Goal: Complete application form

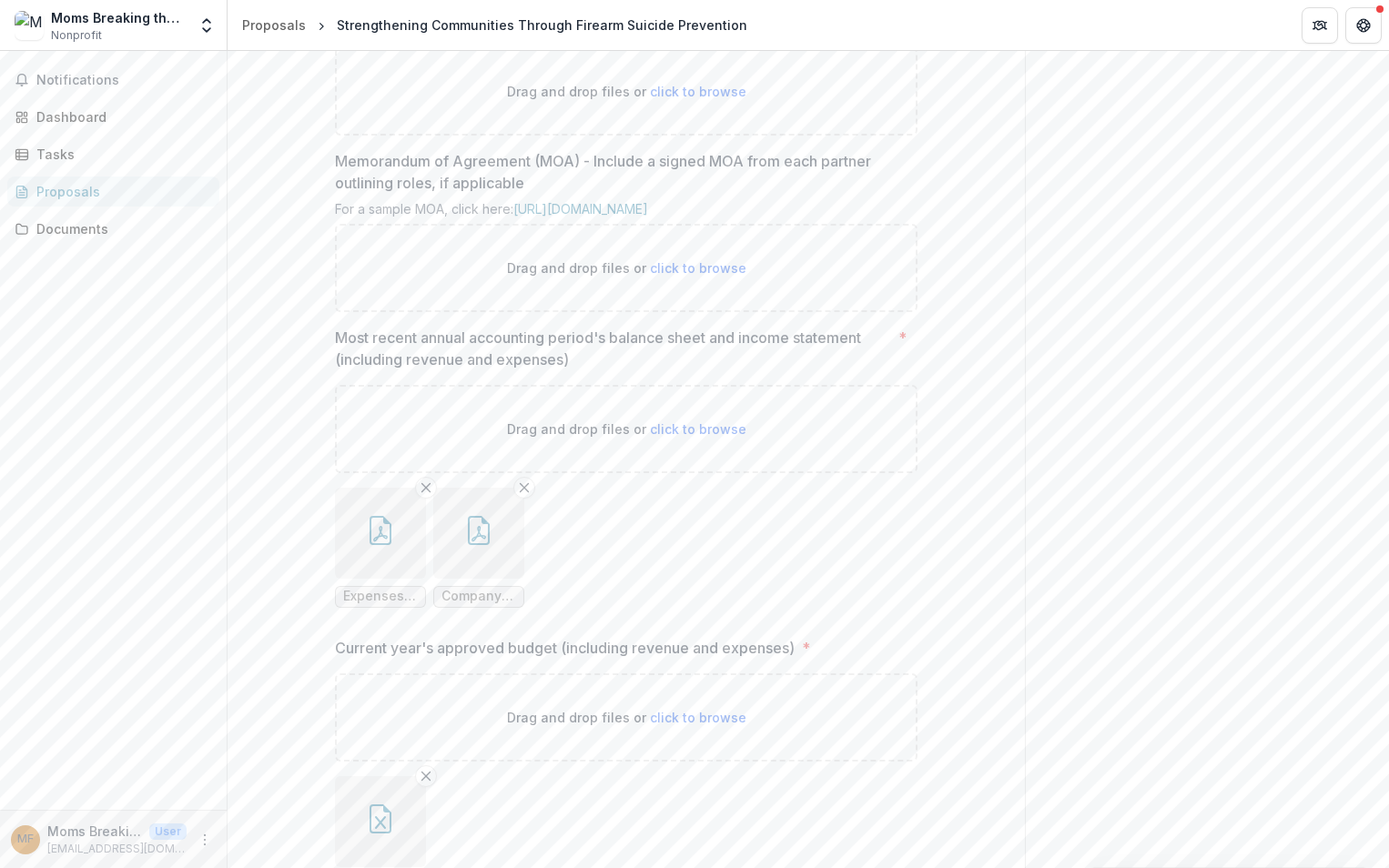
scroll to position [668, 0]
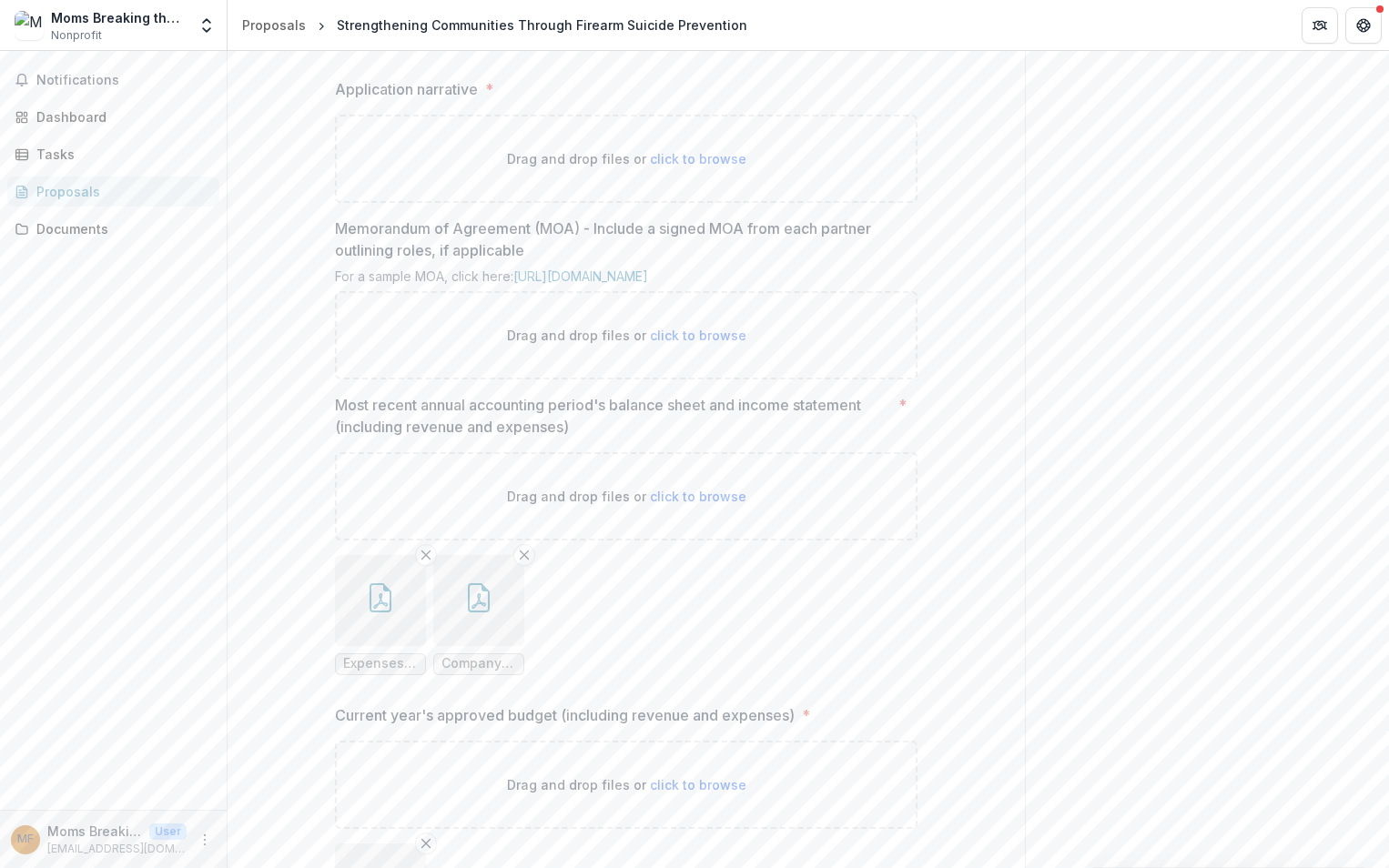
click at [705, 167] on span "click to browse" at bounding box center [697, 159] width 96 height 16
type input "**********"
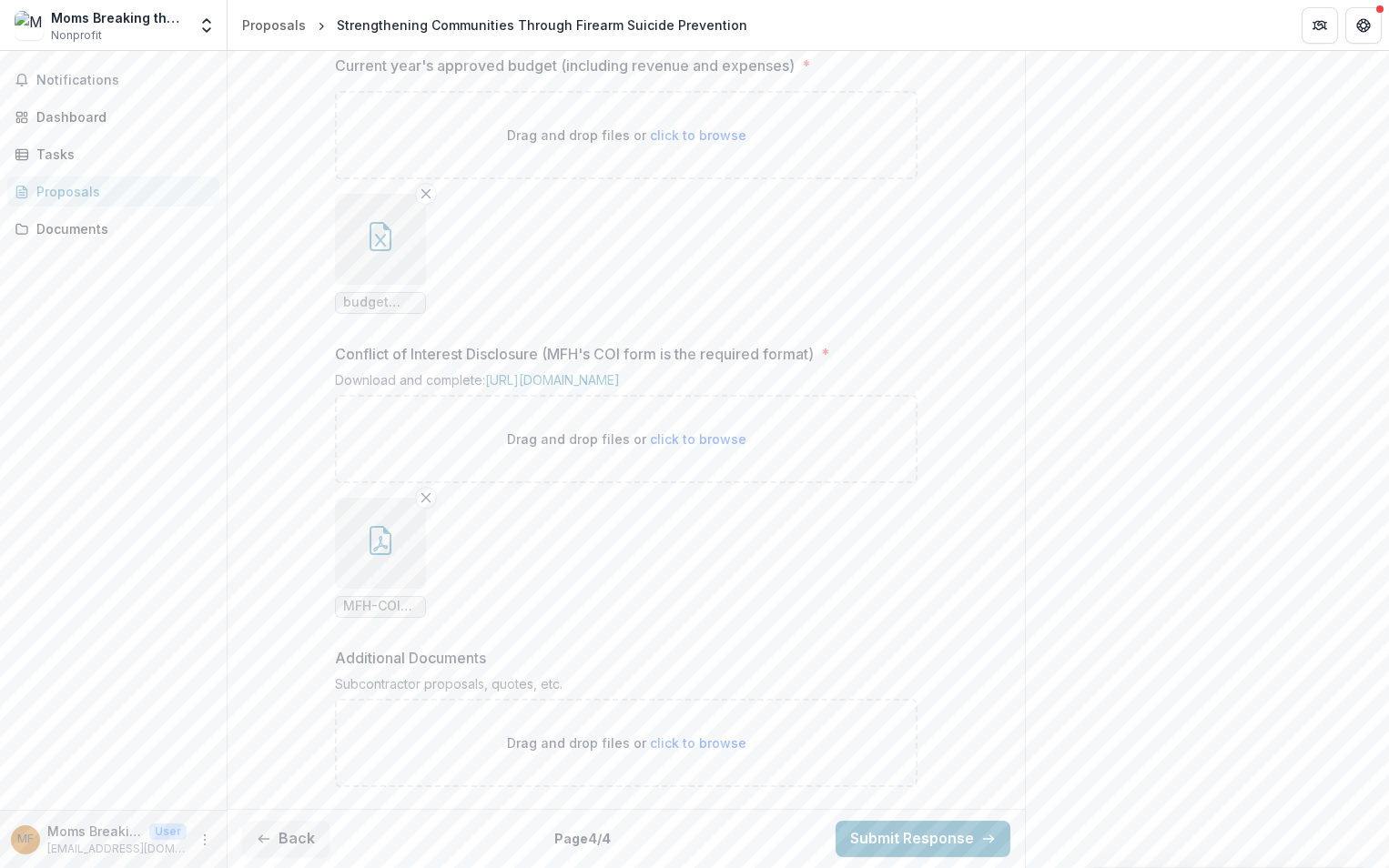
scroll to position [1637, 0]
click at [928, 838] on button "Submit Response" at bounding box center [923, 838] width 175 height 37
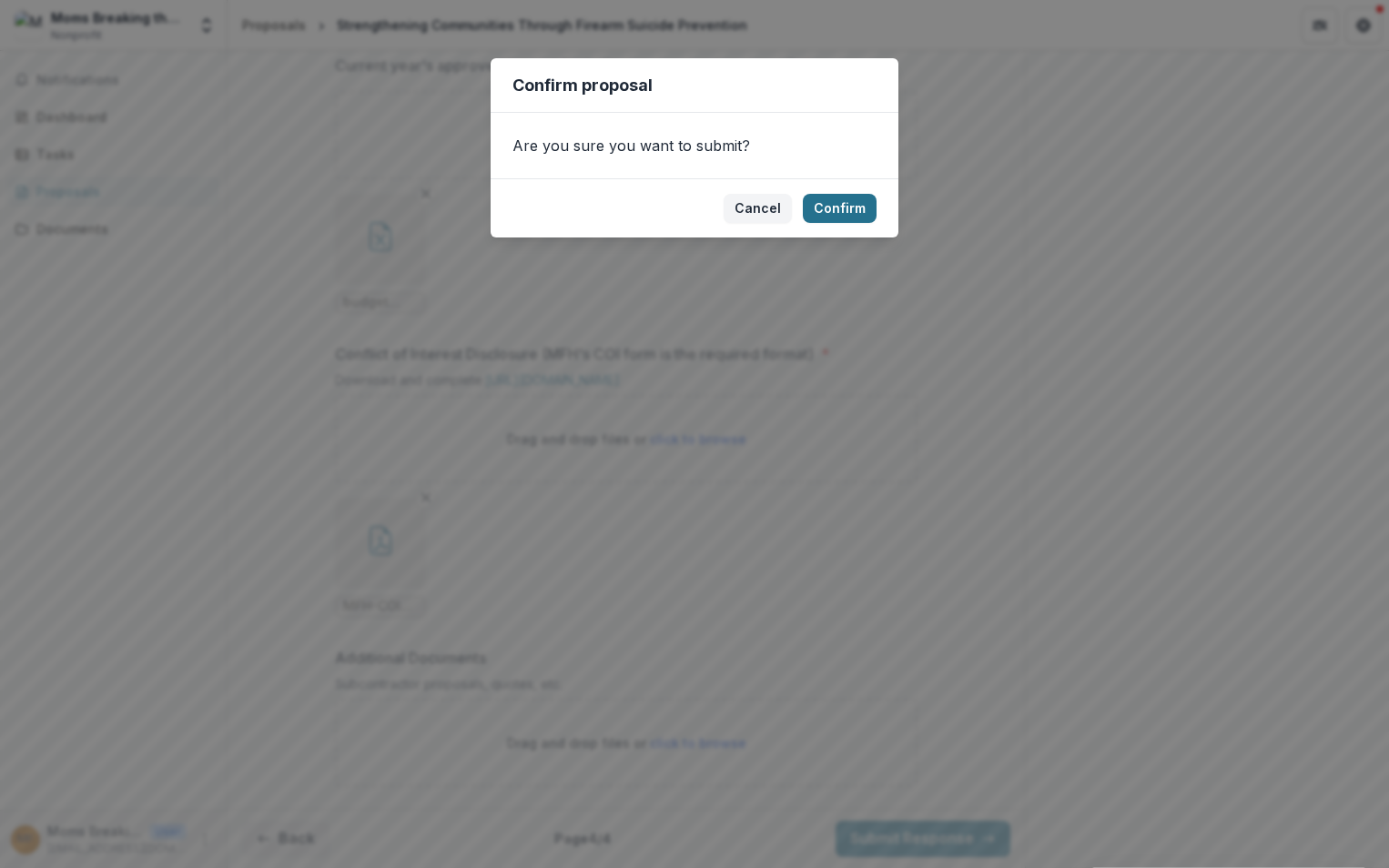
click at [851, 212] on button "Confirm" at bounding box center [840, 208] width 74 height 29
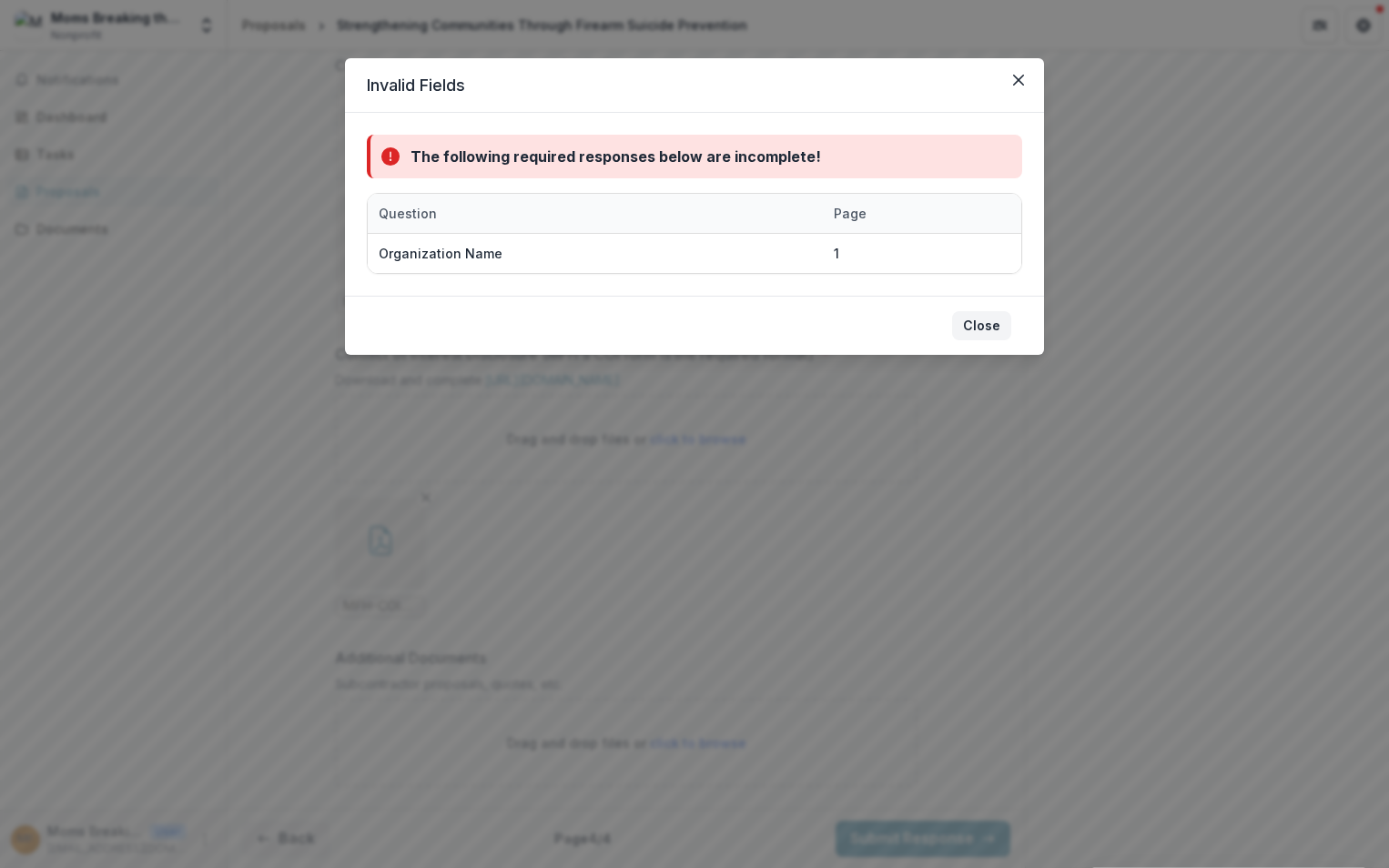
click at [988, 325] on button "Close" at bounding box center [982, 325] width 60 height 29
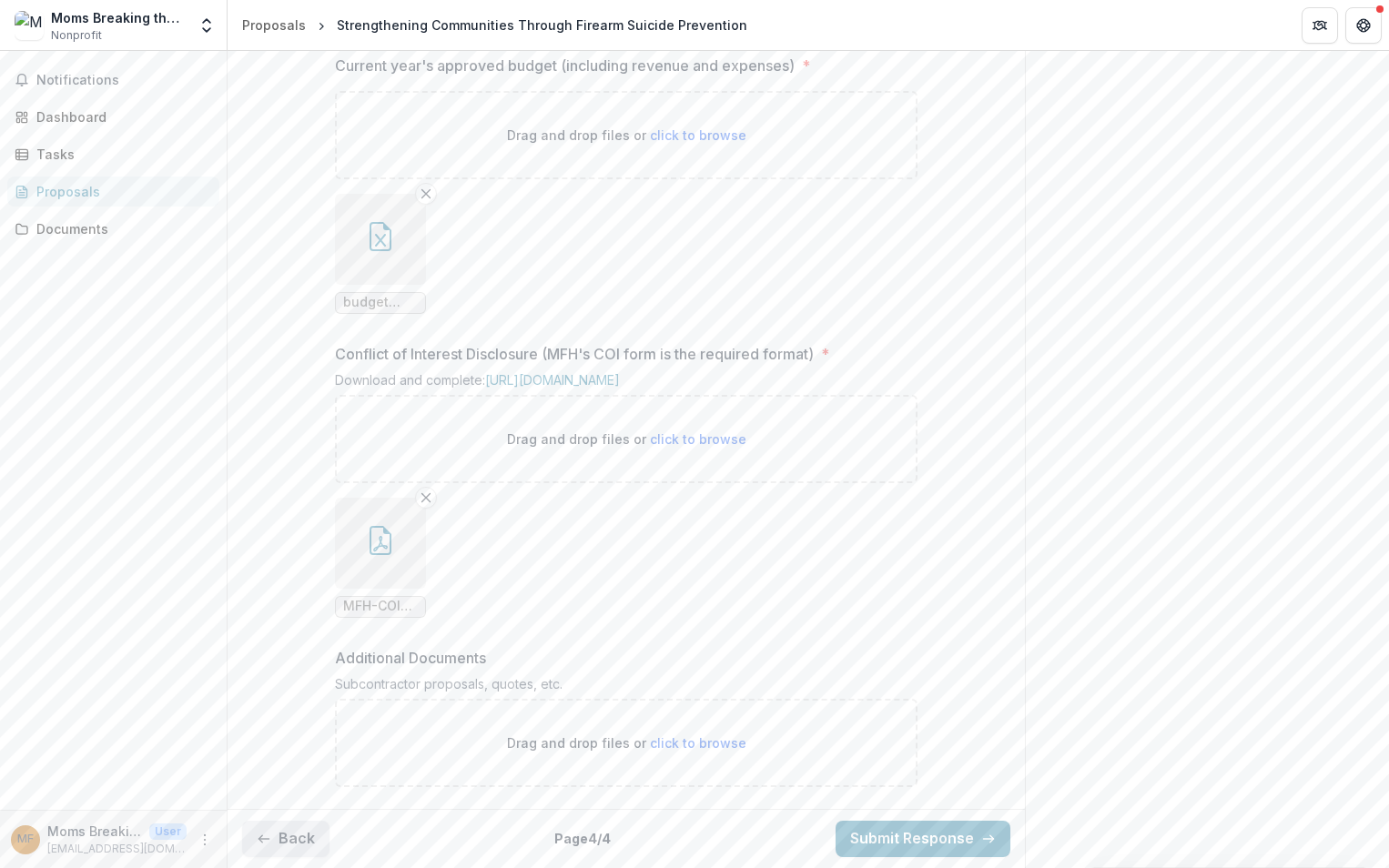
click at [277, 848] on button "Back" at bounding box center [286, 838] width 87 height 37
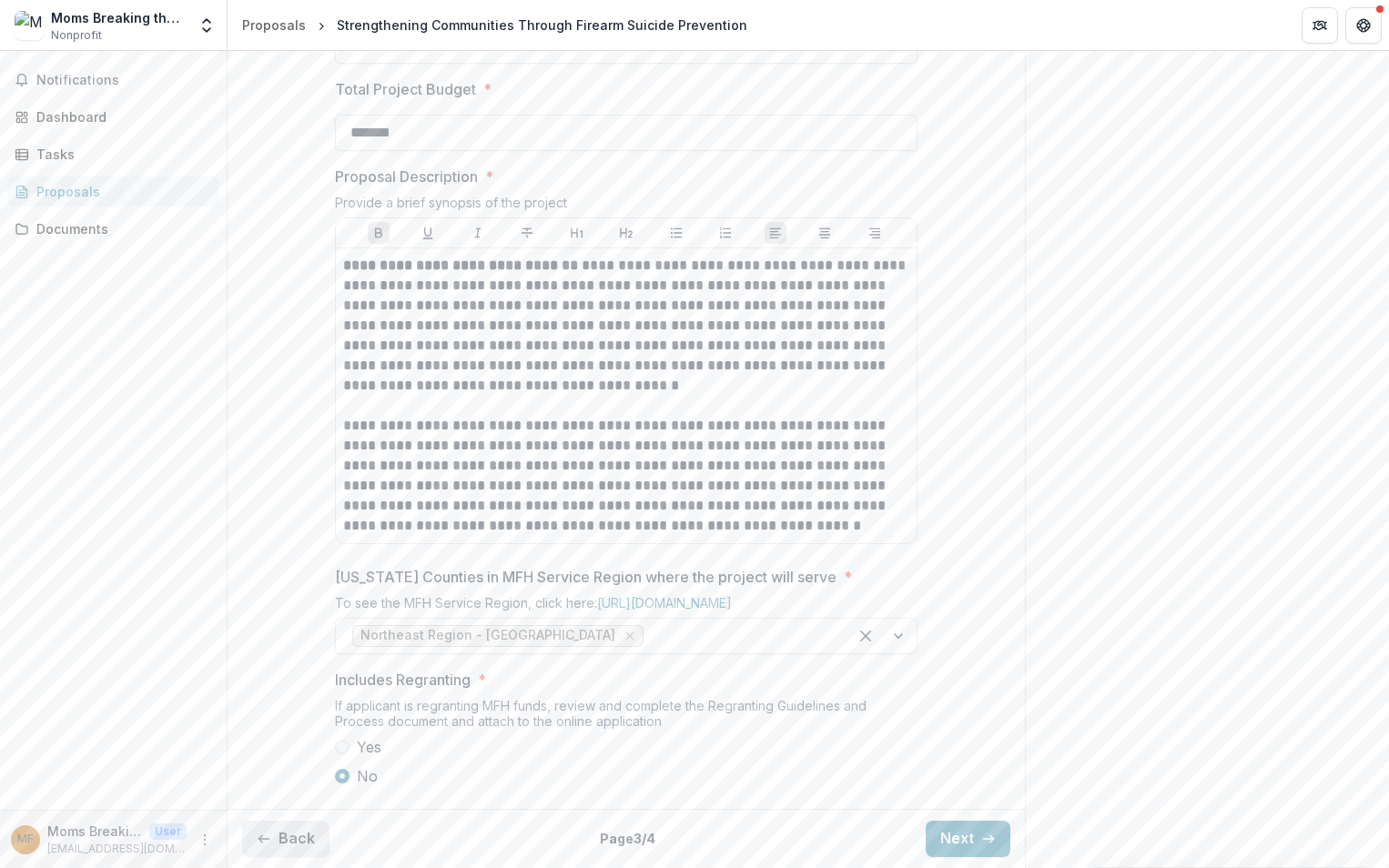
scroll to position [883, 0]
click at [277, 848] on button "Back" at bounding box center [286, 838] width 87 height 37
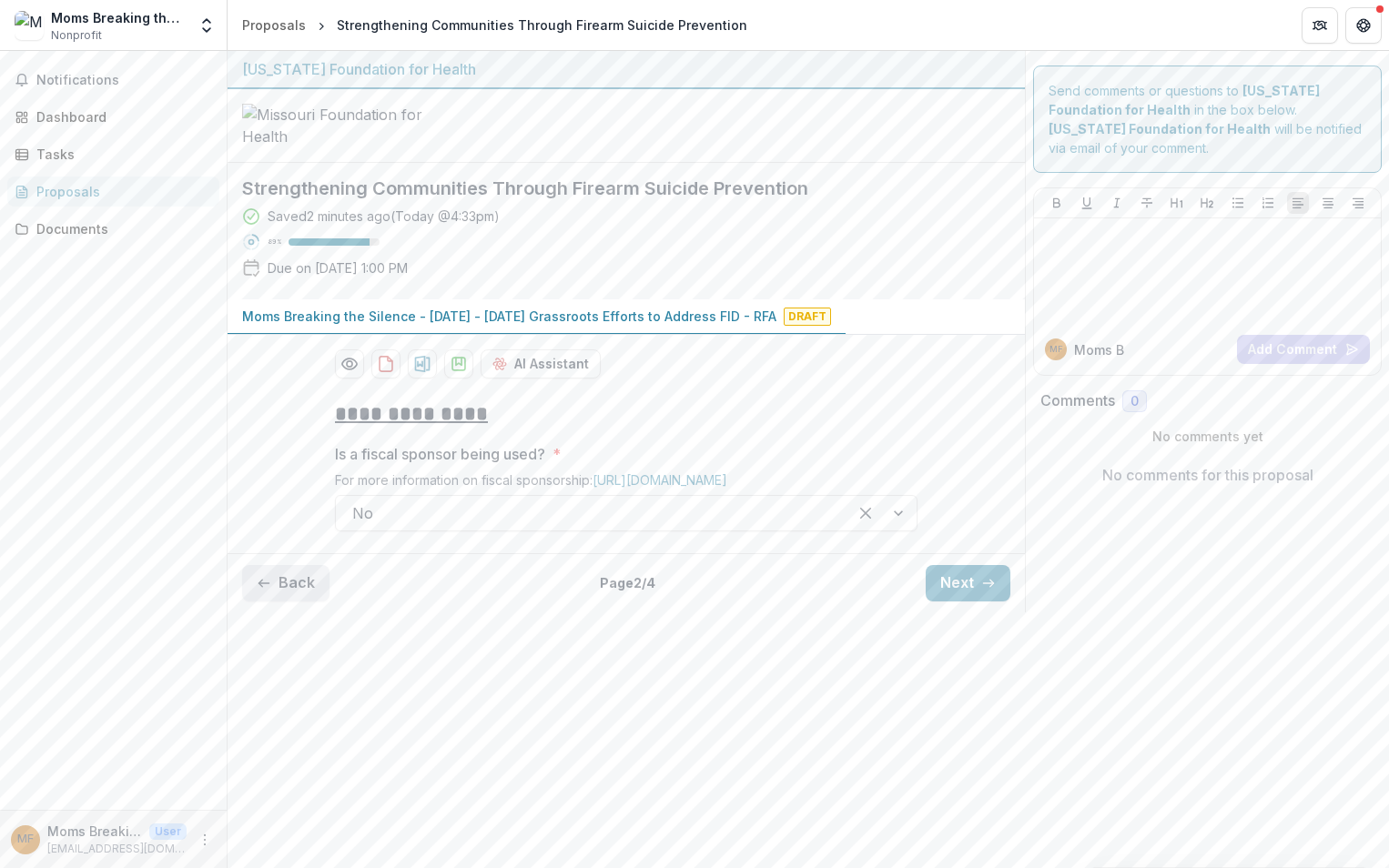
scroll to position [0, 0]
click at [285, 601] on button "Back" at bounding box center [286, 583] width 87 height 37
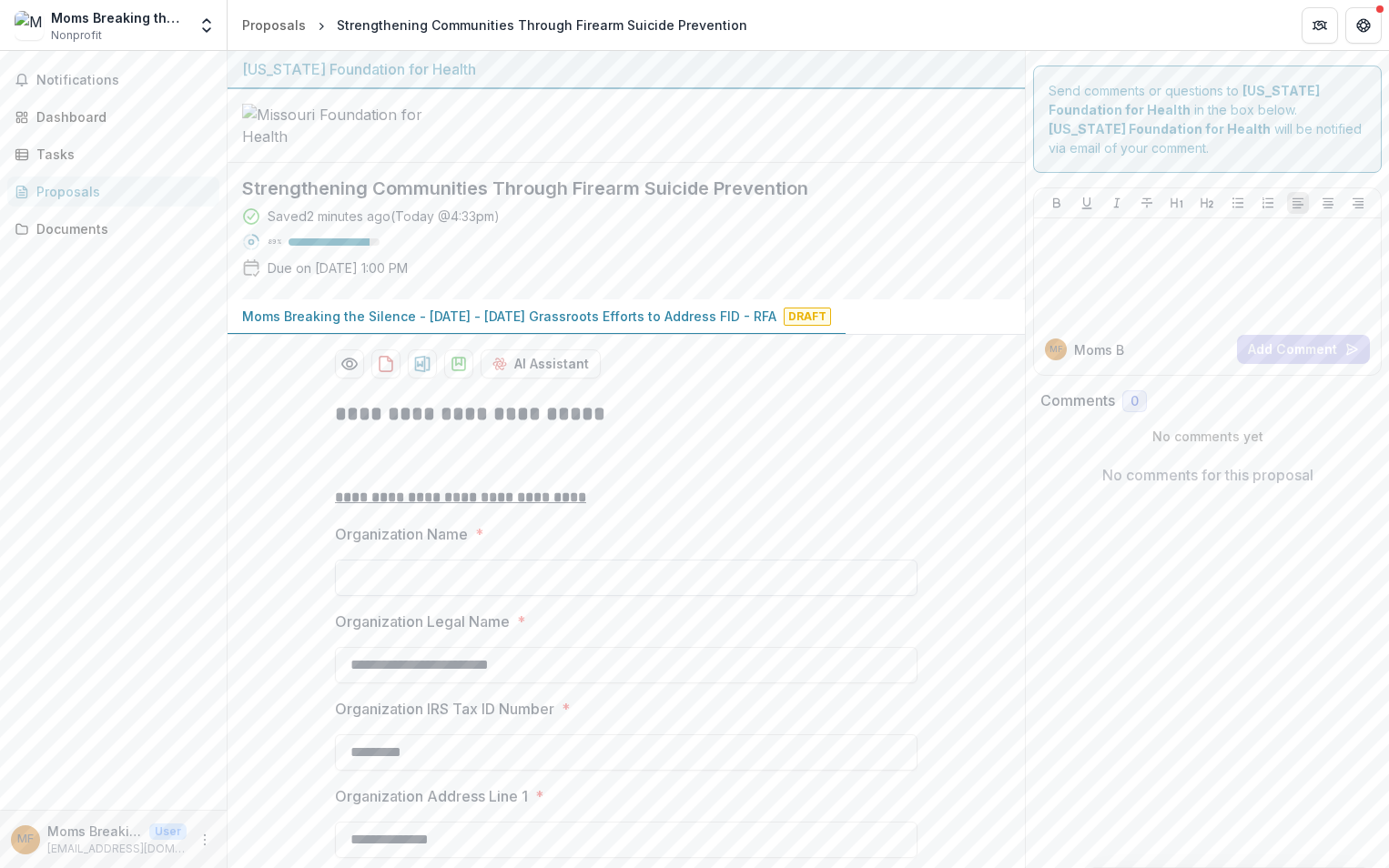
click at [356, 596] on input "Organization Name *" at bounding box center [626, 577] width 582 height 37
type input "**********"
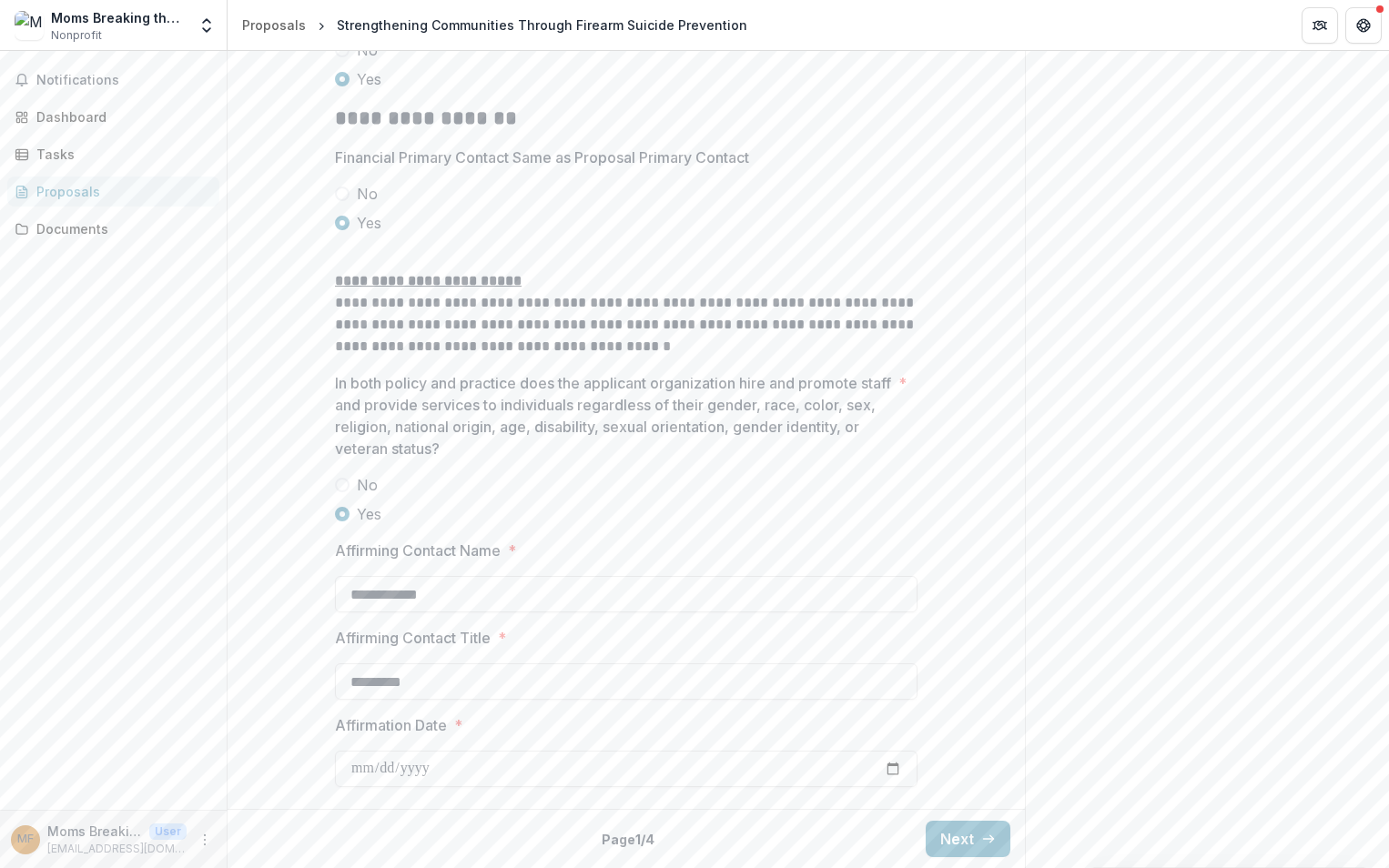
scroll to position [2940, 0]
click at [955, 849] on button "Next" at bounding box center [967, 838] width 84 height 37
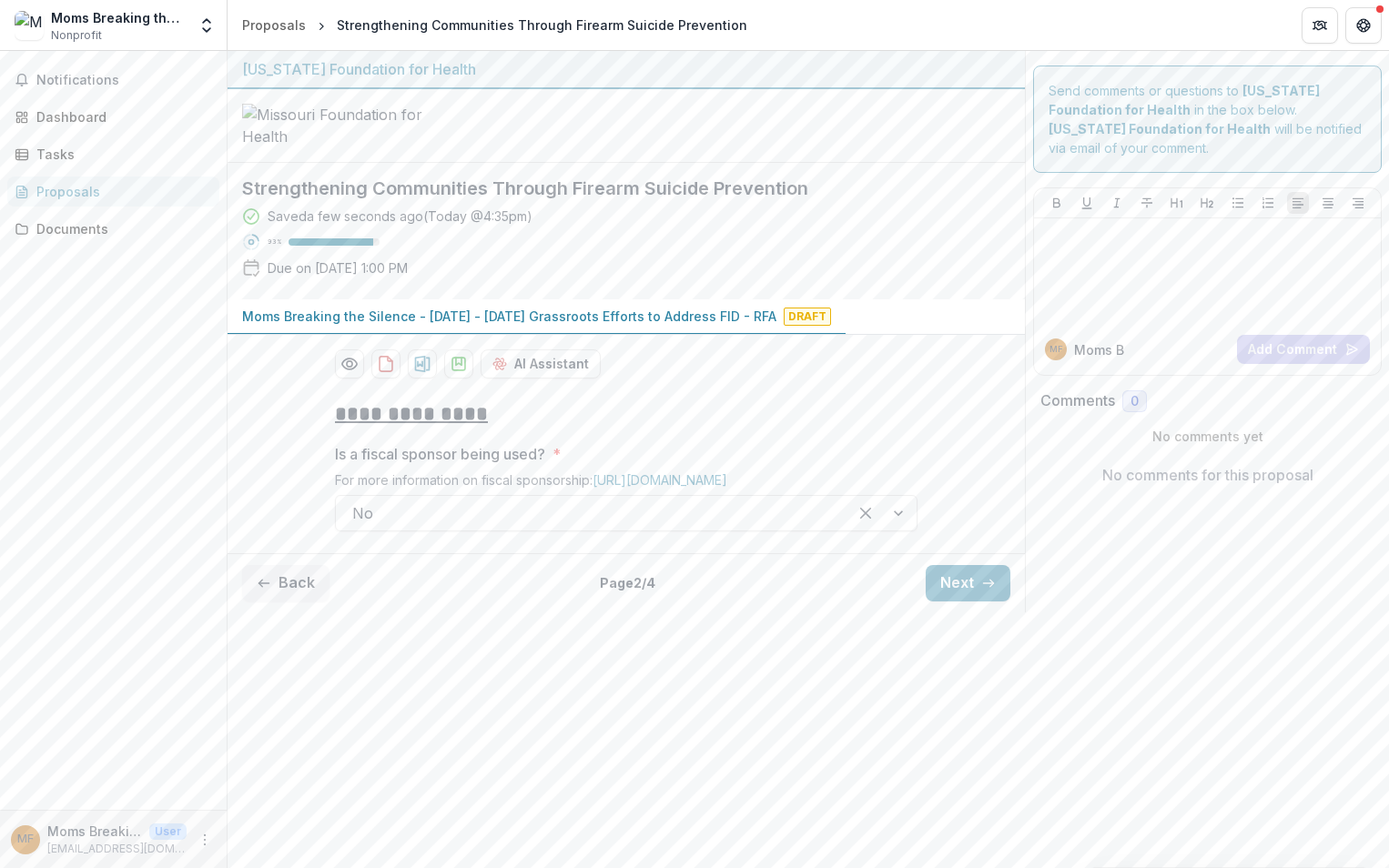
scroll to position [0, 0]
click at [982, 590] on icon "button" at bounding box center [988, 583] width 15 height 15
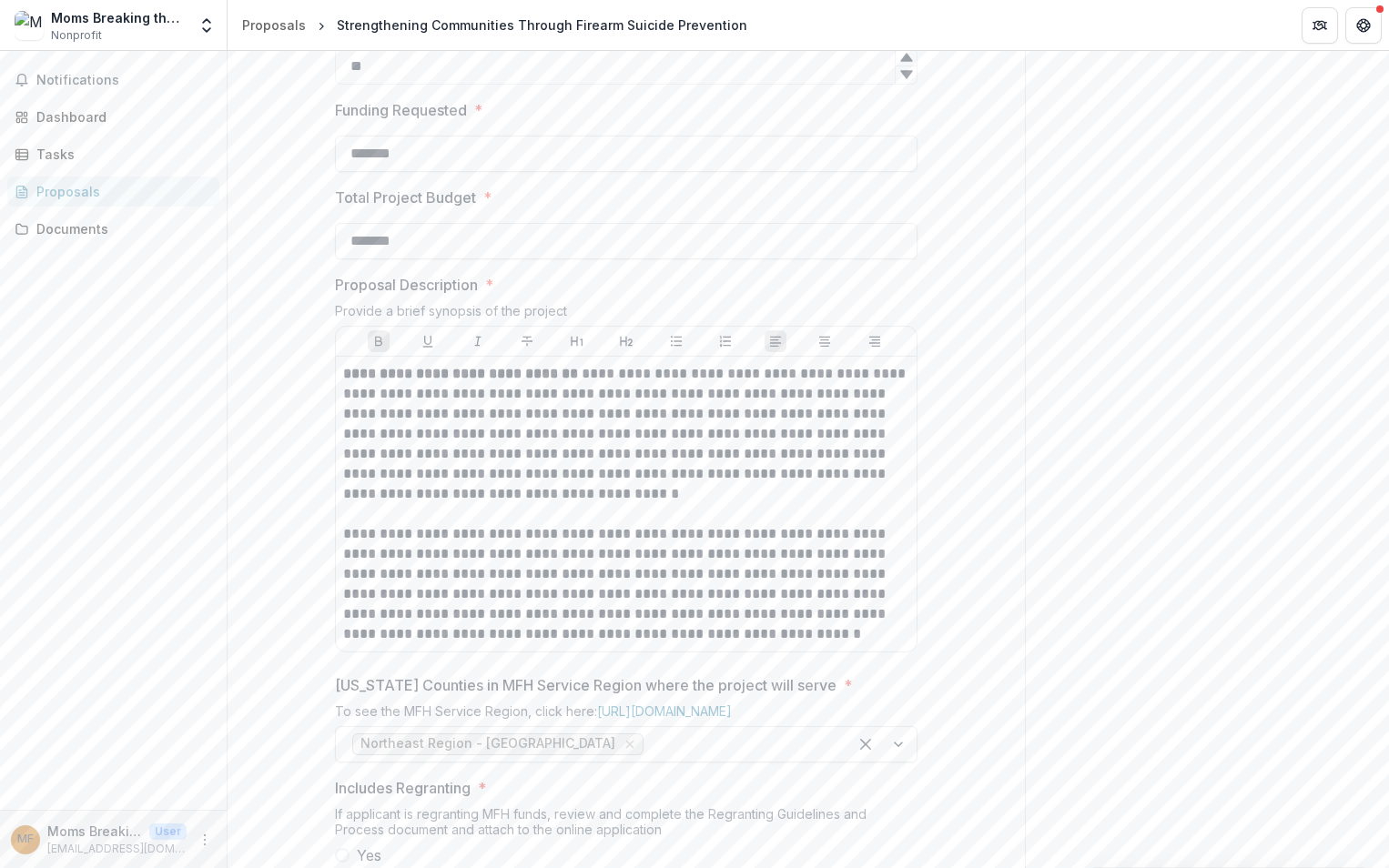
scroll to position [883, 0]
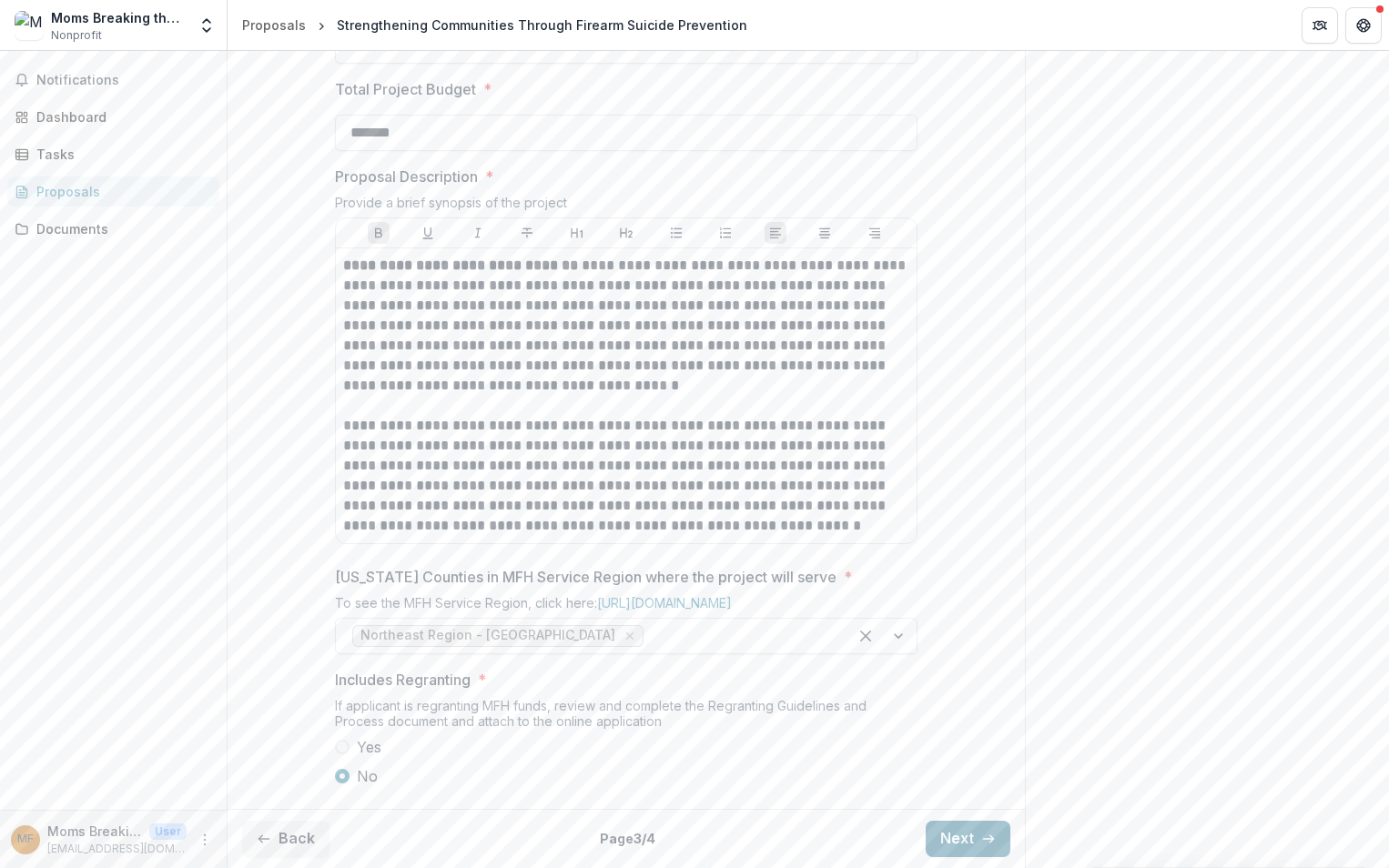
click at [946, 834] on button "Next" at bounding box center [967, 838] width 84 height 37
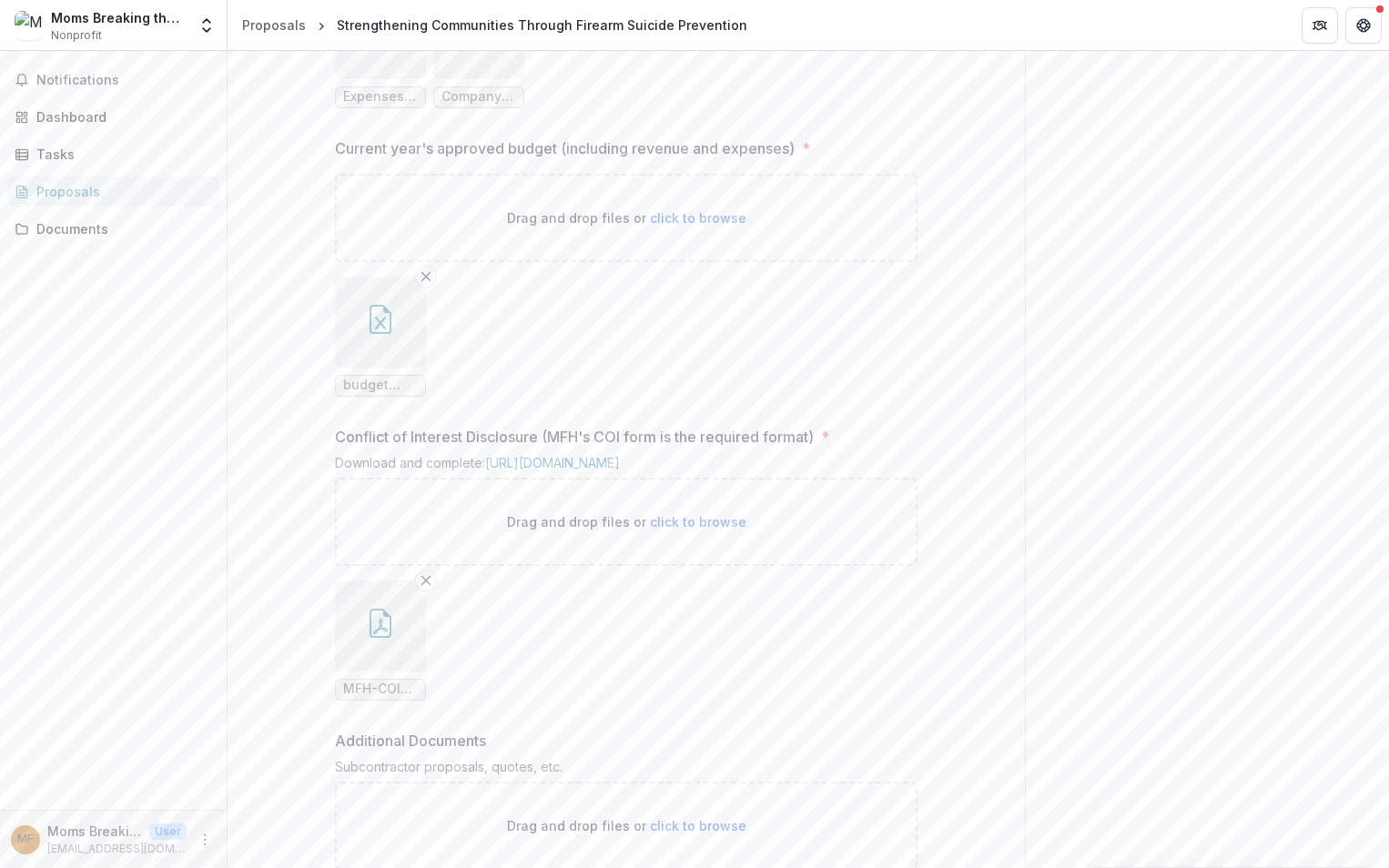
scroll to position [1637, 0]
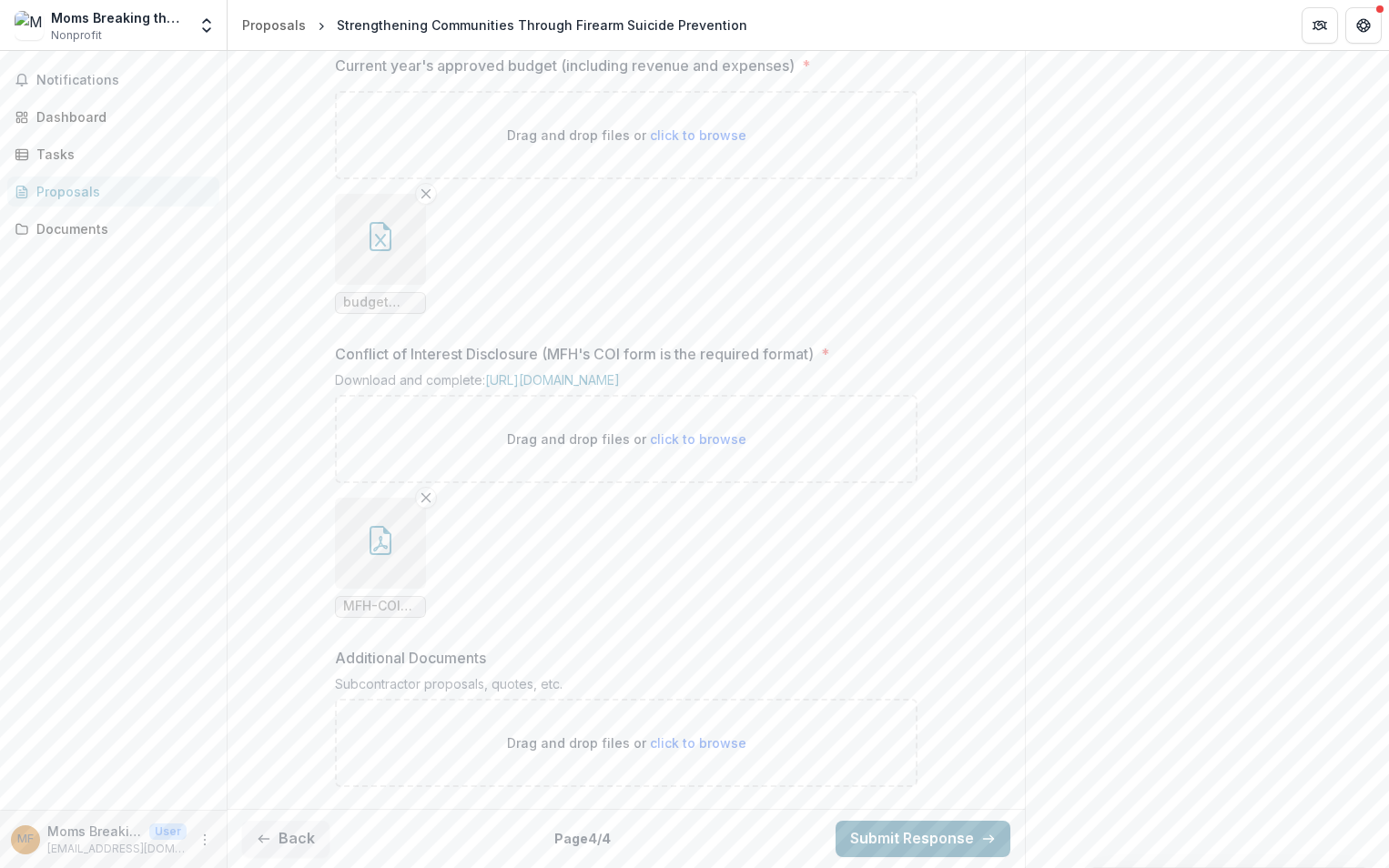
click at [916, 849] on button "Submit Response" at bounding box center [923, 838] width 175 height 37
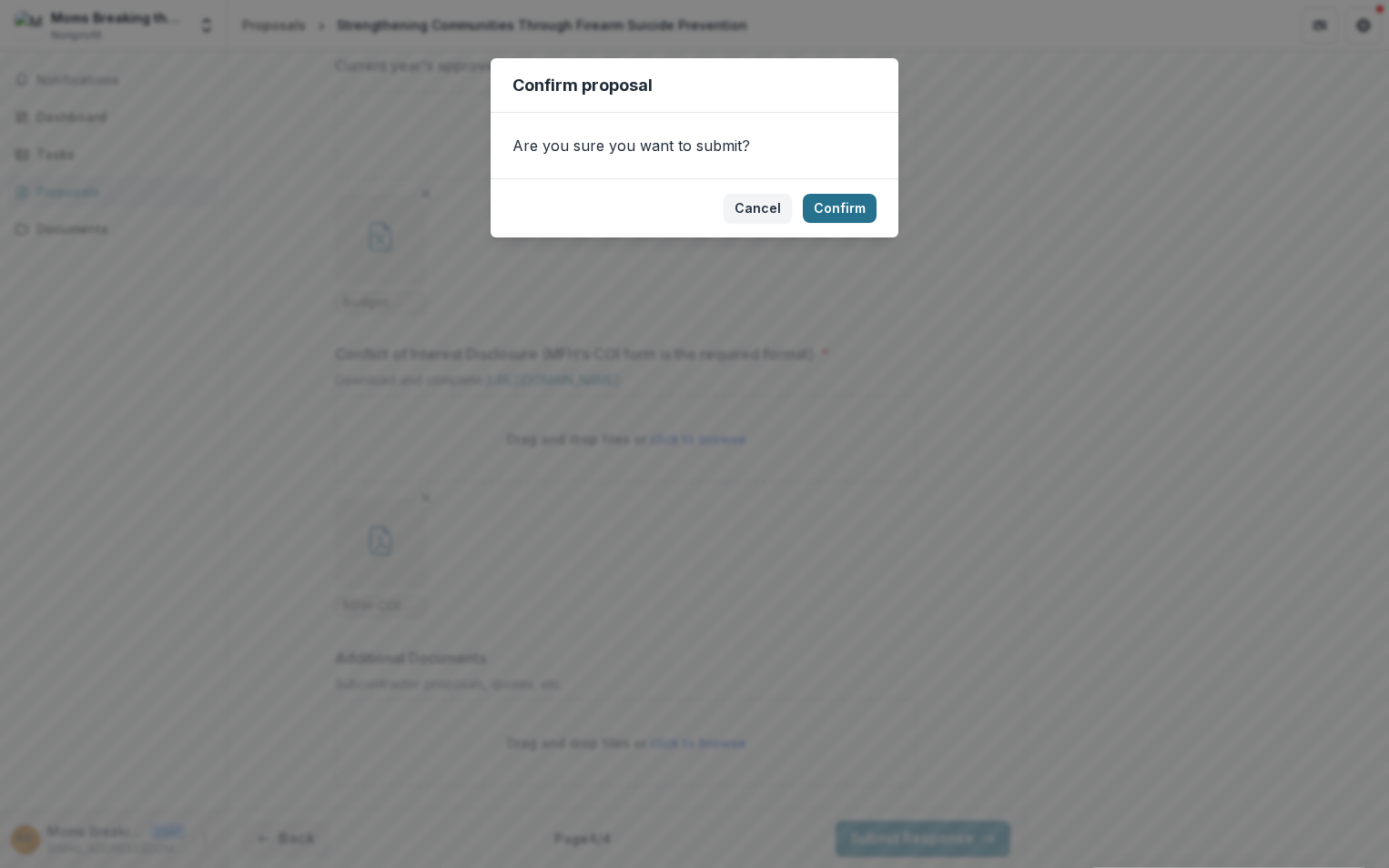
click at [839, 210] on button "Confirm" at bounding box center [840, 208] width 74 height 29
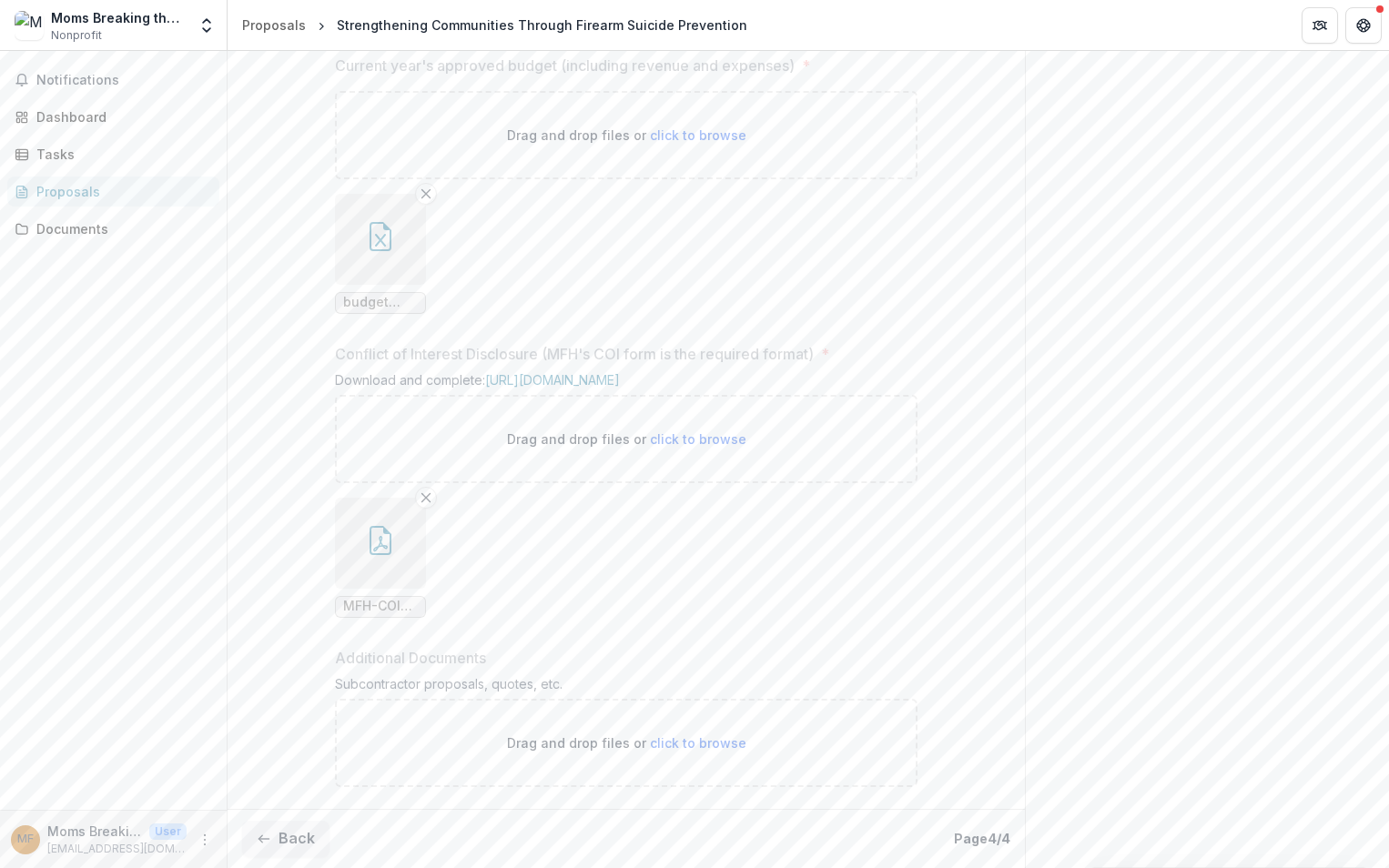
scroll to position [1694, 0]
